Goal: Go to known website: Access a specific website the user already knows

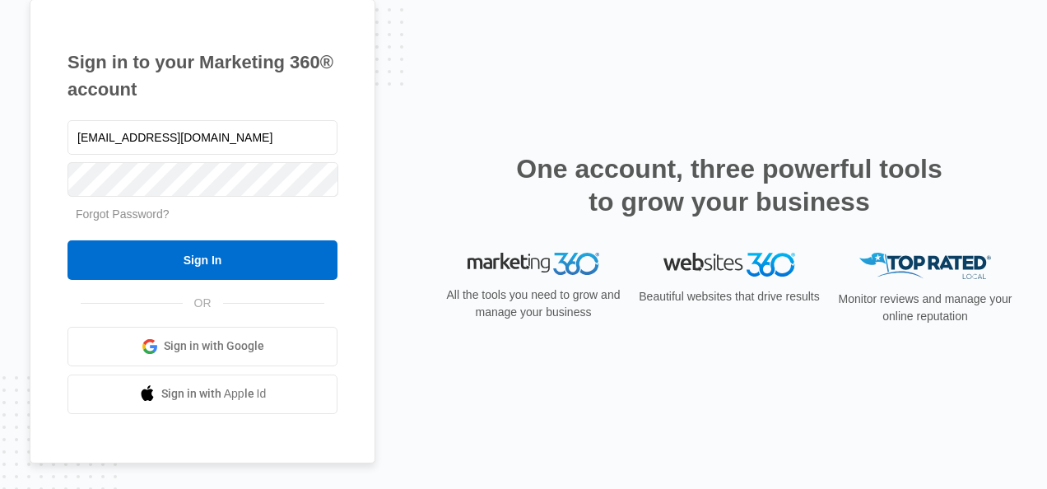
type input "[EMAIL_ADDRESS][DOMAIN_NAME]"
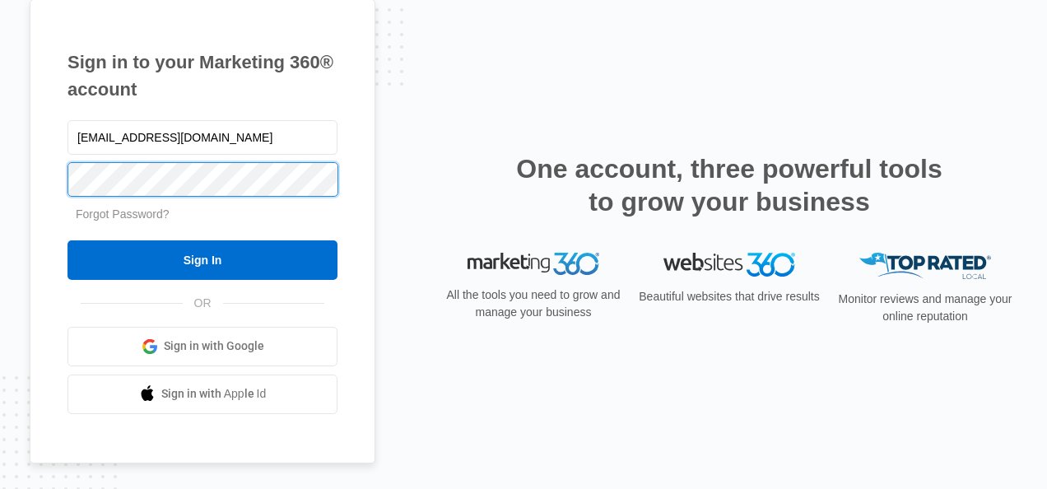
click at [68, 240] on input "Sign In" at bounding box center [203, 260] width 270 height 40
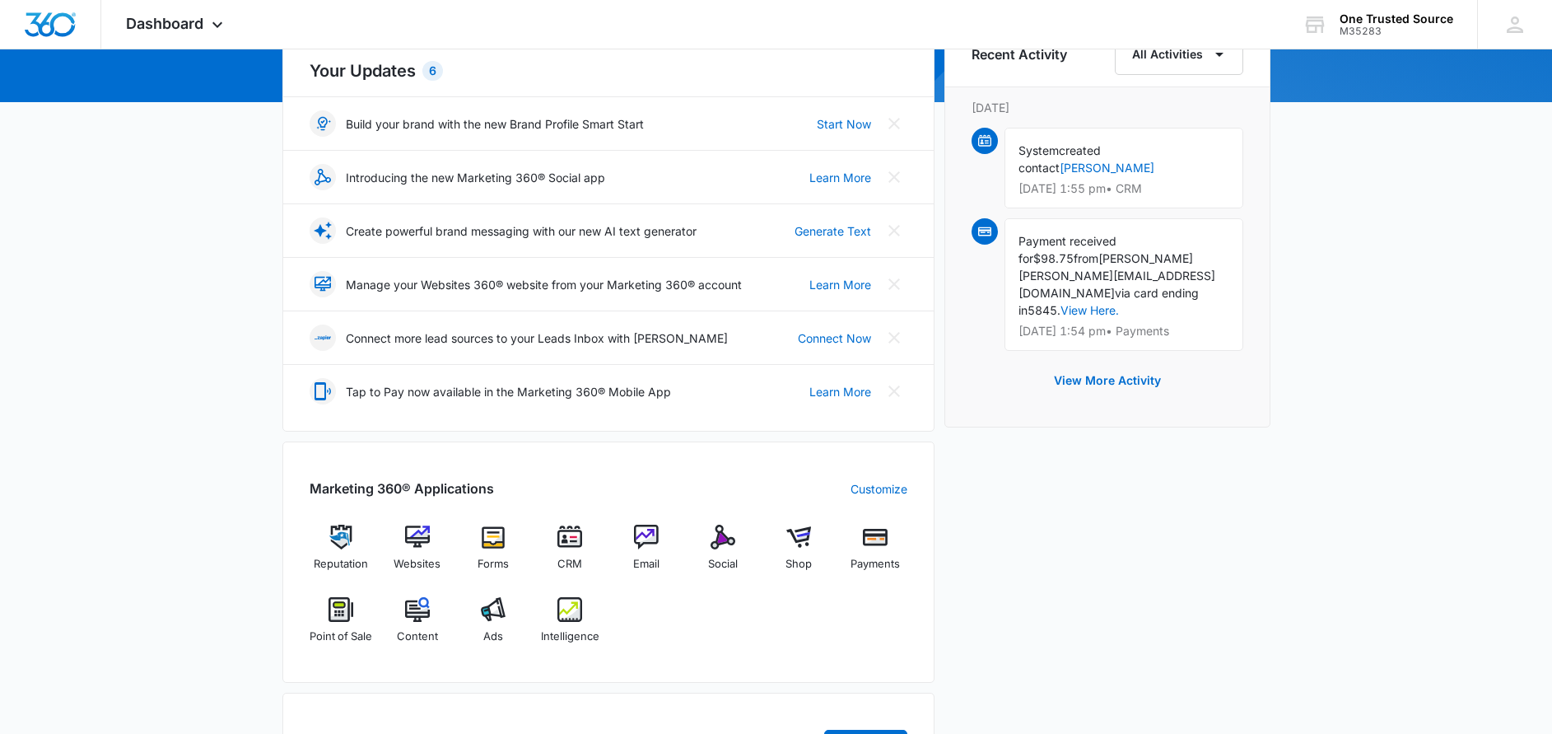
scroll to position [198, 0]
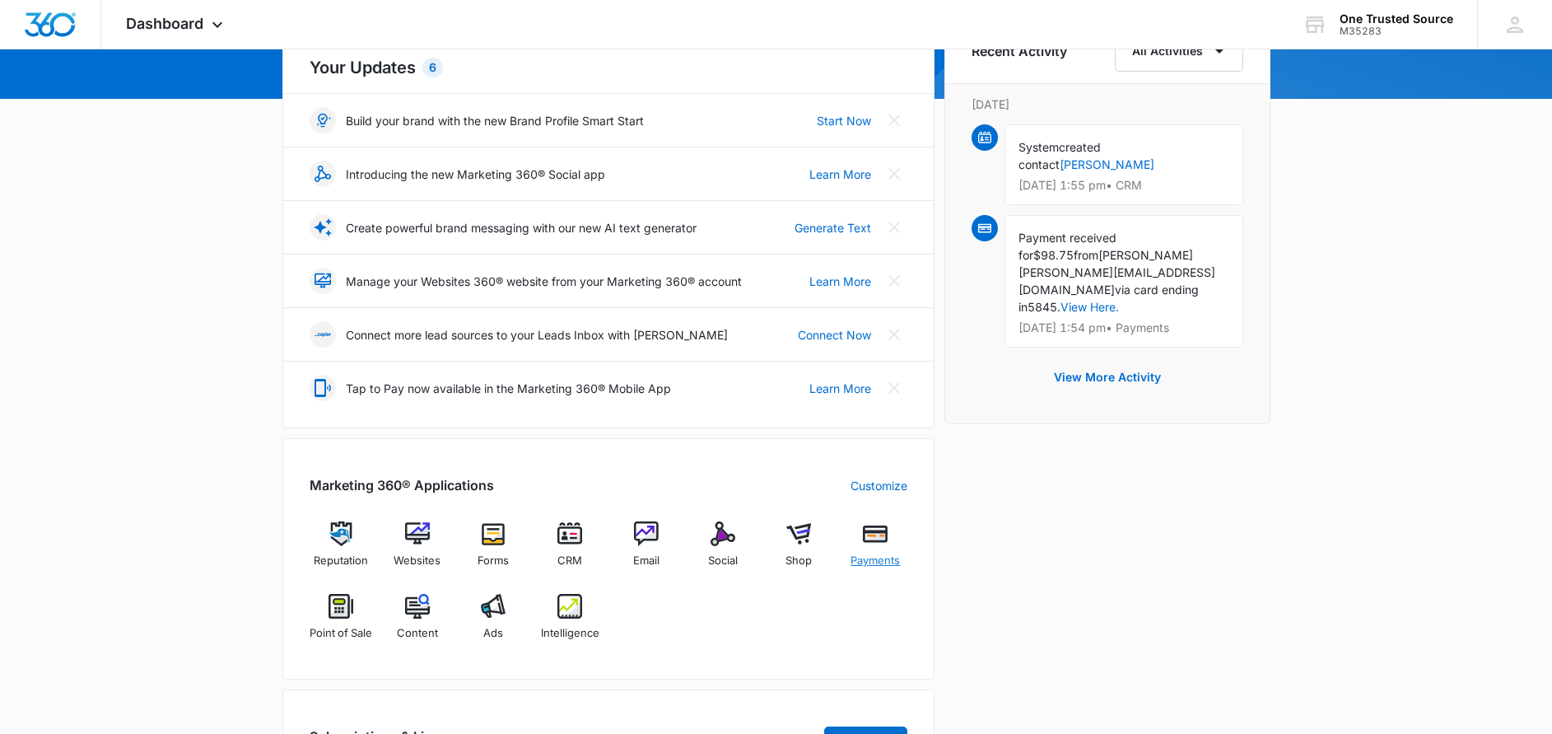
click at [866, 545] on img at bounding box center [875, 533] width 25 height 25
